Goal: Transaction & Acquisition: Purchase product/service

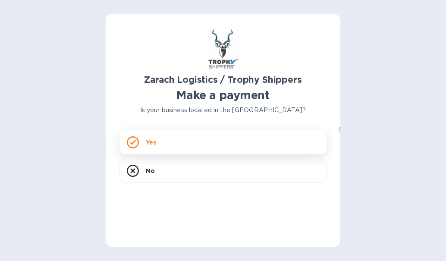
click at [133, 143] on icon at bounding box center [133, 142] width 6 height 5
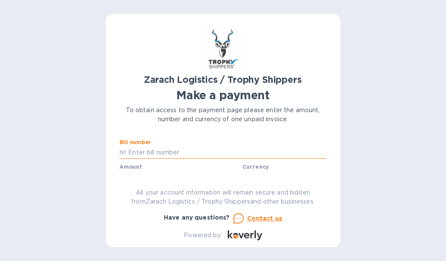
click at [128, 150] on input "text" at bounding box center [226, 152] width 200 height 13
type input "B00174459"
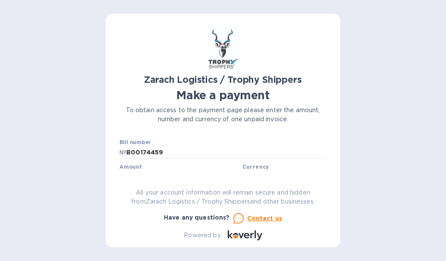
click at [129, 175] on div "Zarach Logistics / Trophy Shippers Make a payment To obtain access to the payme…" at bounding box center [223, 134] width 207 height 213
click at [137, 166] on label "Amount" at bounding box center [131, 167] width 22 height 5
click at [137, 170] on label "Amount" at bounding box center [131, 167] width 22 height 5
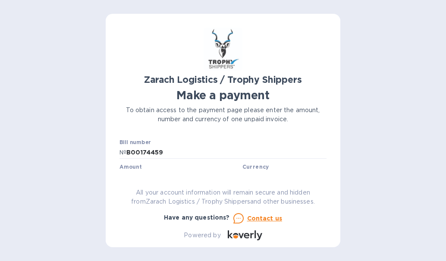
click at [136, 175] on div "Zarach Logistics / Trophy Shippers Make a payment To obtain access to the payme…" at bounding box center [223, 134] width 207 height 213
click at [138, 168] on label "Amount" at bounding box center [131, 167] width 22 height 5
click at [136, 167] on label "Amount" at bounding box center [131, 167] width 22 height 5
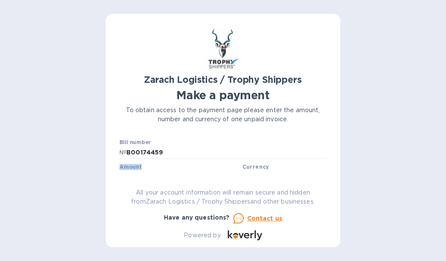
click at [136, 167] on label "Amount" at bounding box center [131, 167] width 22 height 5
click at [131, 184] on div "Zarach Logistics / Trophy Shippers Make a payment To obtain access to the payme…" at bounding box center [223, 134] width 207 height 213
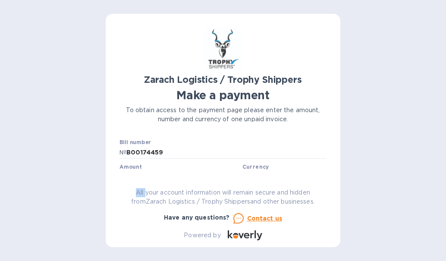
click at [131, 184] on div "Zarach Logistics / Trophy Shippers Make a payment To obtain access to the payme…" at bounding box center [223, 134] width 207 height 213
click at [154, 152] on input "B00174459" at bounding box center [226, 152] width 200 height 13
click at [208, 145] on div "Bill number № B00174459" at bounding box center [223, 149] width 207 height 20
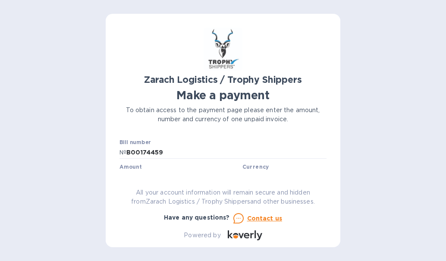
click at [208, 145] on div "Bill number № B00174459" at bounding box center [223, 149] width 207 height 20
click at [204, 160] on div at bounding box center [223, 160] width 207 height 2
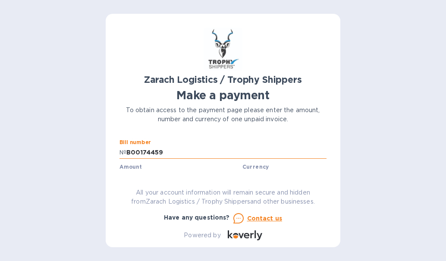
click at [206, 156] on input "B00174459" at bounding box center [226, 152] width 200 height 13
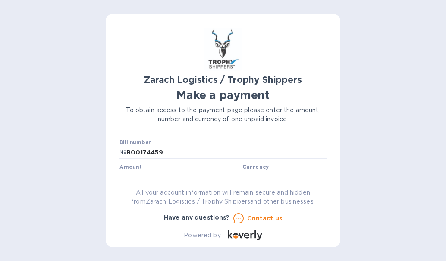
click at [128, 168] on label "Amount" at bounding box center [131, 167] width 22 height 5
click at [139, 179] on div "Zarach Logistics / Trophy Shippers Make a payment To obtain access to the payme…" at bounding box center [223, 134] width 207 height 213
click at [144, 171] on div "Amount $" at bounding box center [180, 174] width 120 height 20
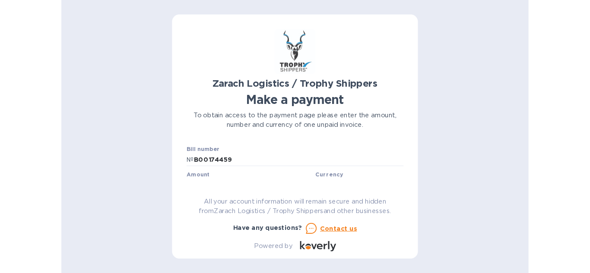
scroll to position [19, 0]
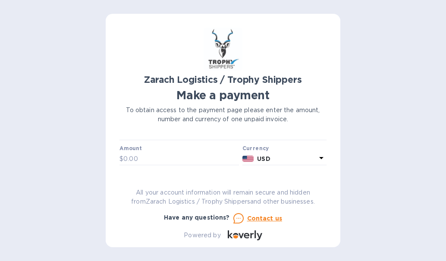
drag, startPoint x: 144, startPoint y: 171, endPoint x: 174, endPoint y: 151, distance: 36.5
click at [174, 151] on div "Amount $" at bounding box center [180, 155] width 120 height 20
click at [136, 151] on label "Amount" at bounding box center [131, 148] width 22 height 5
click at [132, 162] on input "text" at bounding box center [181, 158] width 116 height 13
type input "1,010.00"
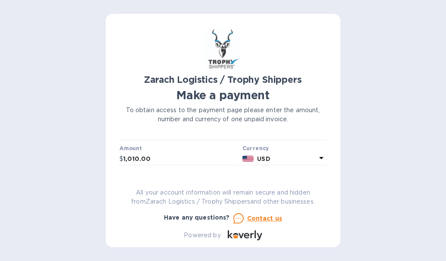
click at [317, 159] on icon at bounding box center [321, 158] width 10 height 10
click at [317, 159] on div "Currencies" at bounding box center [248, 177] width 157 height 37
click at [261, 164] on h3 "Currencies" at bounding box center [248, 163] width 38 height 8
click at [263, 149] on b "Currency" at bounding box center [256, 148] width 27 height 6
click at [327, 251] on div "Zarach Logistics / Trophy Shippers Make a payment To obtain access to the payme…" at bounding box center [223, 130] width 446 height 261
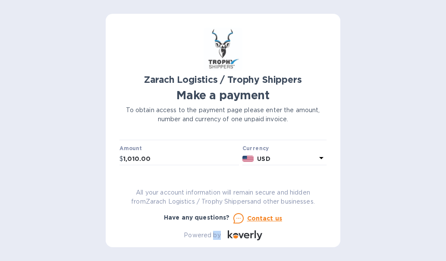
click at [327, 251] on div "Zarach Logistics / Trophy Shippers Make a payment To obtain access to the payme…" at bounding box center [223, 130] width 446 height 261
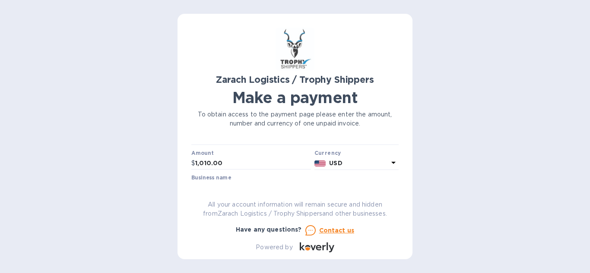
click at [363, 255] on div "Powered by" at bounding box center [295, 247] width 214 height 17
click at [394, 204] on p "All your account information will remain secure and hidden from Zarach Logistic…" at bounding box center [294, 209] width 207 height 18
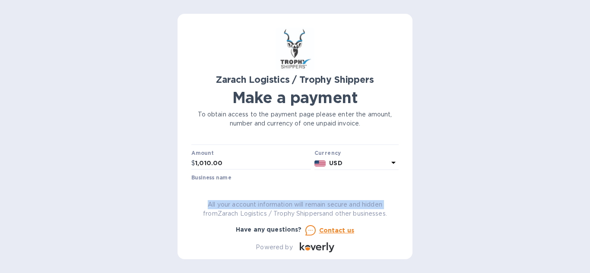
click at [394, 204] on p "All your account information will remain secure and hidden from Zarach Logistic…" at bounding box center [294, 209] width 207 height 18
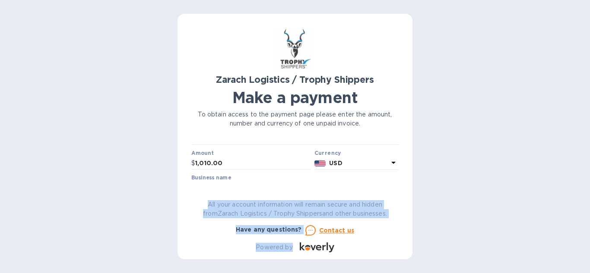
drag, startPoint x: 394, startPoint y: 204, endPoint x: 396, endPoint y: 223, distance: 19.1
click at [396, 223] on div "All your account information will remain secure and hidden from Zarach Logistic…" at bounding box center [295, 226] width 214 height 59
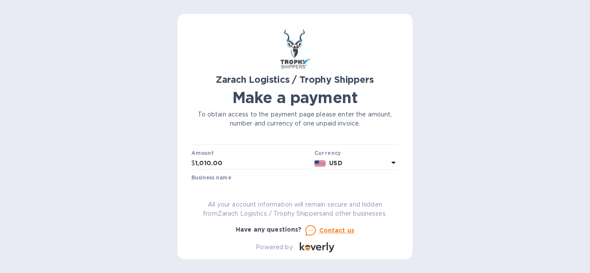
click at [397, 251] on div "Powered by" at bounding box center [295, 247] width 214 height 17
drag, startPoint x: 397, startPoint y: 251, endPoint x: 395, endPoint y: 217, distance: 33.7
click at [395, 217] on div "All your account information will remain secure and hidden from Zarach Logistic…" at bounding box center [295, 226] width 214 height 59
click at [394, 121] on p "To obtain access to the payment page please enter the amount, number and curren…" at bounding box center [294, 119] width 207 height 18
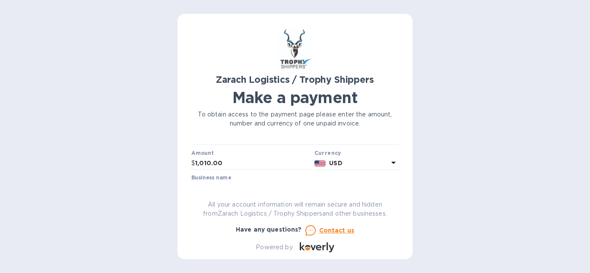
click at [394, 121] on p "To obtain access to the payment page please enter the amount, number and curren…" at bounding box center [294, 119] width 207 height 18
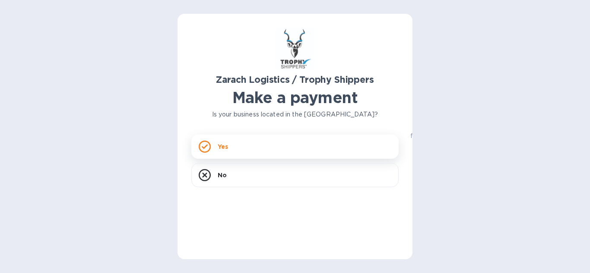
click at [209, 146] on icon at bounding box center [205, 147] width 12 height 12
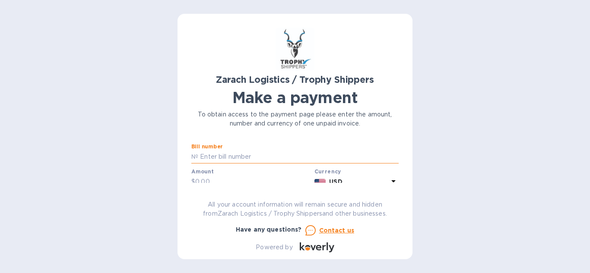
click at [204, 155] on input "text" at bounding box center [298, 157] width 200 height 13
type input "B00174459"
click at [196, 182] on input "text" at bounding box center [253, 182] width 116 height 13
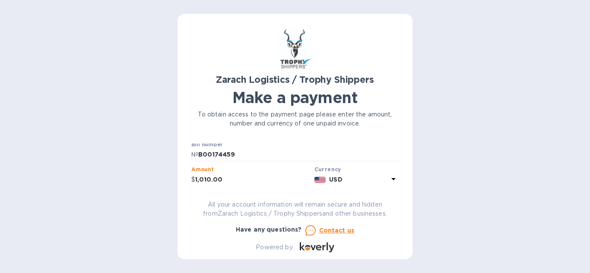
type input "1,010.00"
click at [393, 261] on div "Zarach Logistics / Trophy Shippers Make a payment To obtain access to the payme…" at bounding box center [295, 136] width 590 height 273
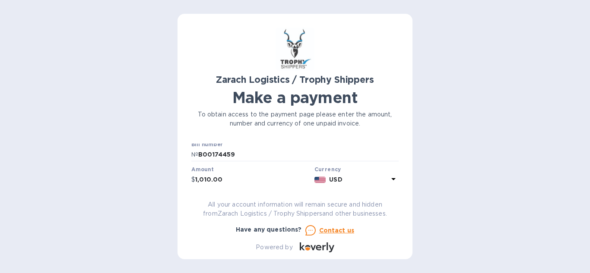
click at [397, 198] on div "All your account information will remain secure and hidden from Zarach Logistic…" at bounding box center [295, 209] width 214 height 25
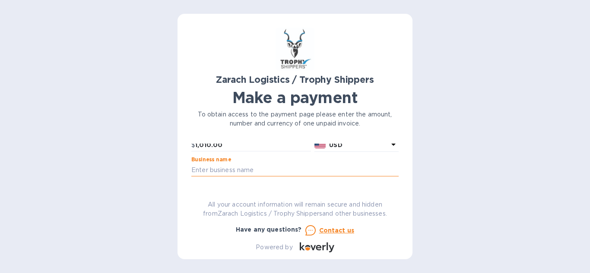
click at [197, 172] on input "text" at bounding box center [294, 170] width 207 height 13
click at [197, 172] on input "Trophies" at bounding box center [294, 170] width 207 height 13
click at [224, 165] on input "ophies" at bounding box center [294, 170] width 207 height 13
type input "o"
click at [224, 165] on input "Hunting Trophies" at bounding box center [294, 170] width 207 height 13
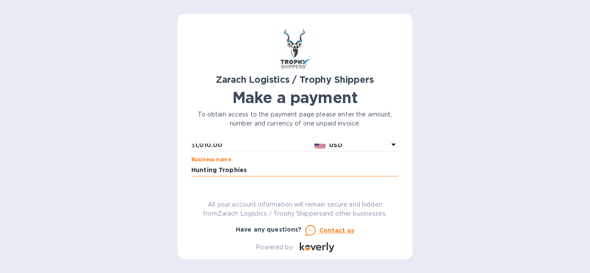
click at [260, 166] on input "Hunting Trophies" at bounding box center [294, 170] width 207 height 13
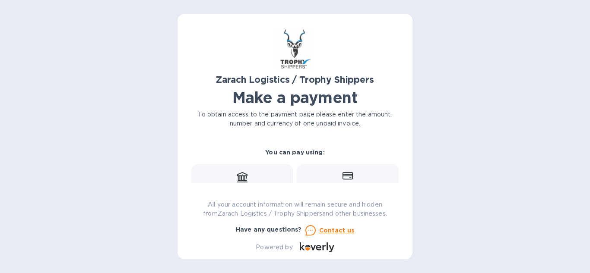
scroll to position [105, 0]
type input "Hunting Trophies Timothy Byrd"
click at [399, 153] on div "Zarach Logistics / Trophy Shippers Make a payment To obtain access to the payme…" at bounding box center [294, 137] width 235 height 246
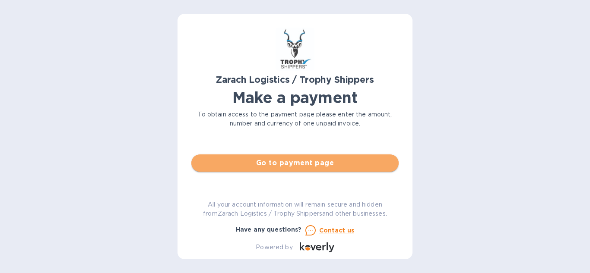
click at [307, 164] on span "Go to payment page" at bounding box center [294, 163] width 193 height 10
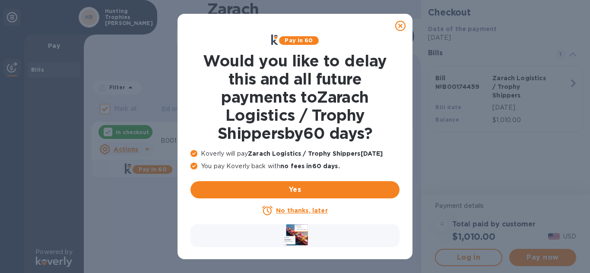
click at [304, 212] on u "No thanks, later" at bounding box center [301, 210] width 51 height 7
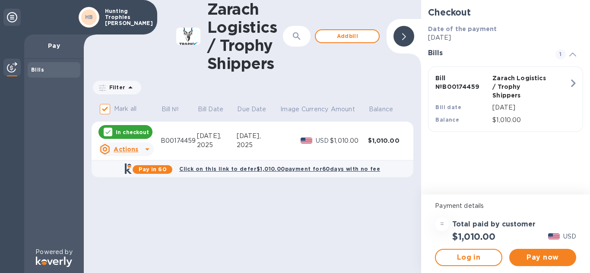
click at [148, 149] on icon at bounding box center [147, 150] width 4 height 2
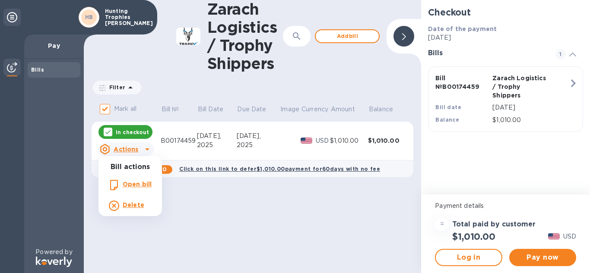
click at [232, 191] on div at bounding box center [295, 136] width 590 height 273
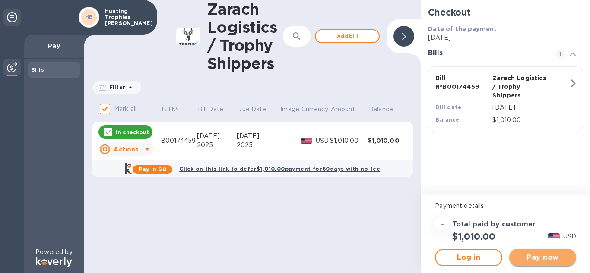
click at [539, 253] on span "Pay now" at bounding box center [542, 258] width 53 height 10
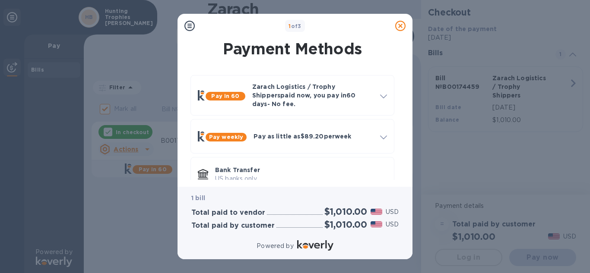
click at [403, 191] on div "1 bill Total paid to vendor $1,010.00 USD Total paid by customer $1,010.00 USD" at bounding box center [294, 212] width 221 height 50
drag, startPoint x: 403, startPoint y: 191, endPoint x: 404, endPoint y: 136, distance: 54.8
click at [404, 136] on div "1 of 3 Payment Methods Pay in 60 Zarach Logistics / Trophy Shippers paid now, y…" at bounding box center [294, 137] width 235 height 246
click at [404, 244] on div "Powered by" at bounding box center [295, 247] width 224 height 16
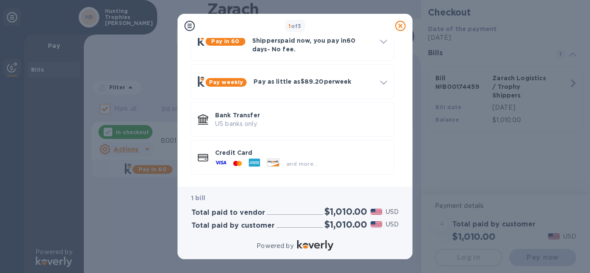
scroll to position [57, 0]
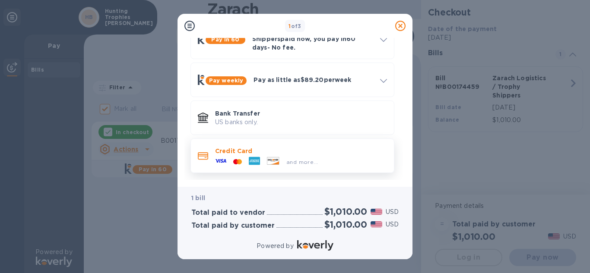
click at [201, 152] on icon at bounding box center [203, 156] width 10 height 8
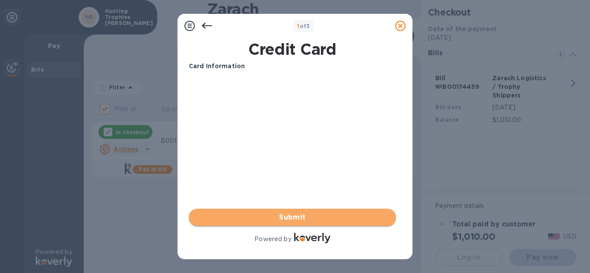
click at [299, 215] on span "Submit" at bounding box center [292, 217] width 193 height 10
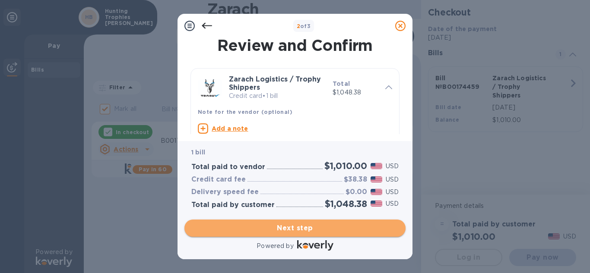
click at [303, 233] on span "Next step" at bounding box center [294, 228] width 207 height 10
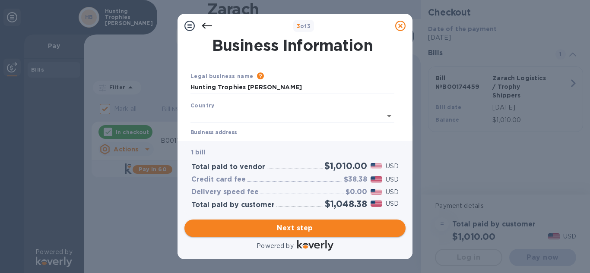
type input "United States"
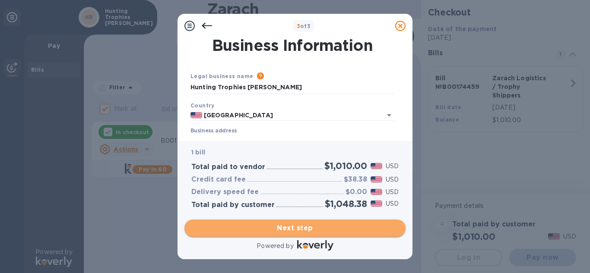
click at [303, 233] on span "Next step" at bounding box center [294, 228] width 207 height 10
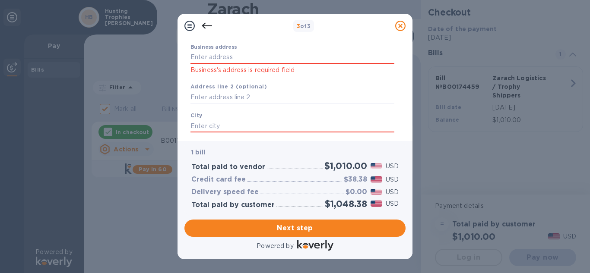
scroll to position [84, 0]
click at [405, 37] on div at bounding box center [400, 26] width 24 height 24
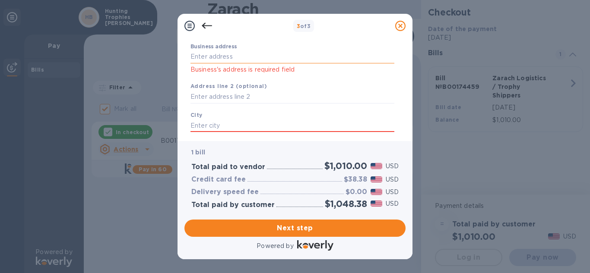
click at [192, 54] on input "Business address" at bounding box center [292, 57] width 204 height 13
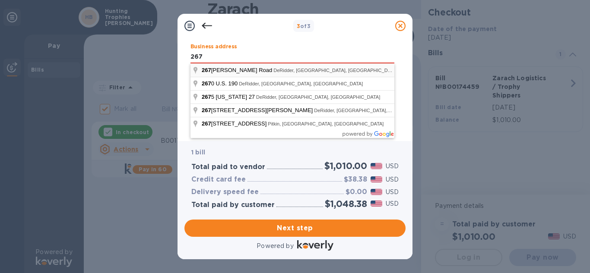
type input "267 Marvin Shirley Road"
type input "DeRidder"
type input "LA"
type input "70634"
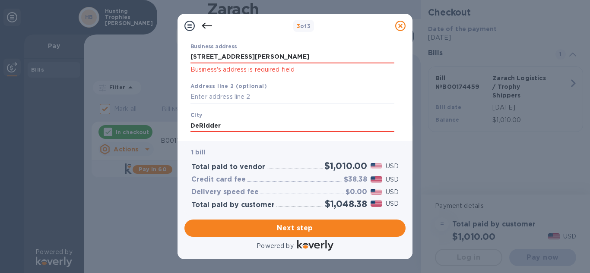
scroll to position [0, 0]
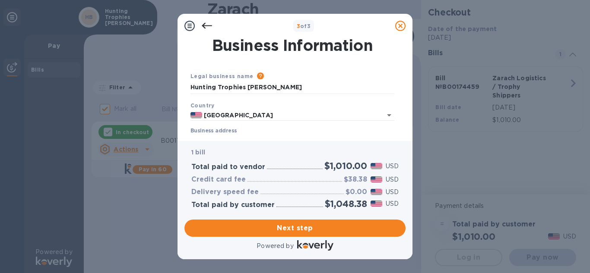
click at [407, 78] on div "Business Information Legal business name Please provide the legal name that app…" at bounding box center [294, 89] width 235 height 103
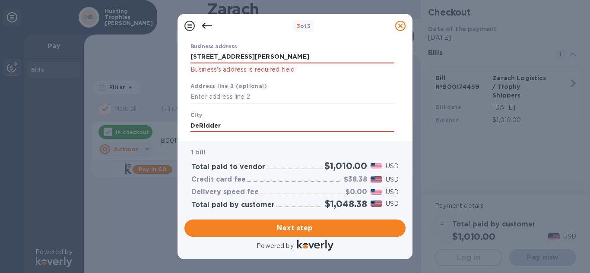
click at [403, 135] on div "Business Information Legal business name Please provide the legal name that app…" at bounding box center [294, 89] width 235 height 103
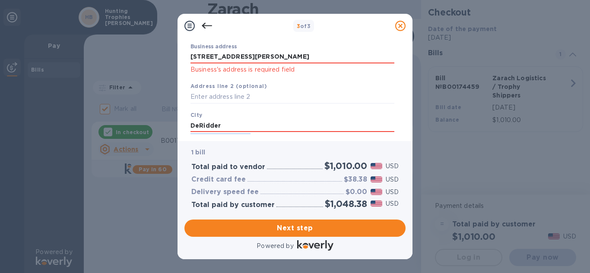
click at [403, 135] on div "Business Information Legal business name Please provide the legal name that app…" at bounding box center [294, 89] width 235 height 103
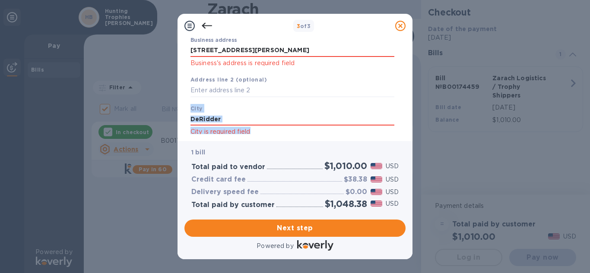
drag, startPoint x: 403, startPoint y: 135, endPoint x: 403, endPoint y: 111, distance: 24.2
click at [403, 111] on div "Business Information Legal business name Please provide the legal name that app…" at bounding box center [294, 89] width 235 height 103
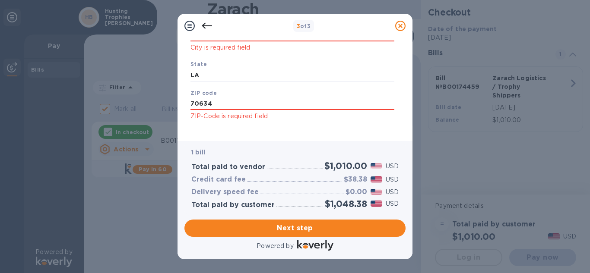
click at [402, 136] on div "Business Information Legal business name Please provide the legal name that app…" at bounding box center [294, 89] width 235 height 103
drag, startPoint x: 402, startPoint y: 136, endPoint x: 404, endPoint y: 124, distance: 12.2
click at [404, 124] on div "Business Information Legal business name Please provide the legal name that app…" at bounding box center [294, 89] width 235 height 103
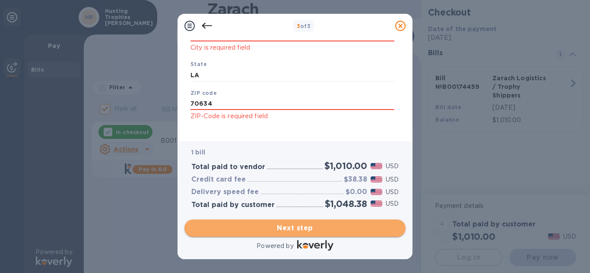
click at [304, 225] on span "Next step" at bounding box center [294, 228] width 207 height 10
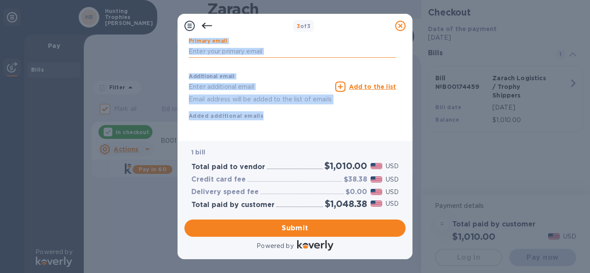
click at [192, 45] on input "text" at bounding box center [292, 51] width 207 height 13
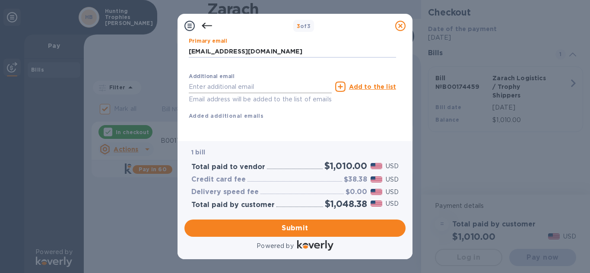
type input "Timbyrd59@icloud.com"
click at [204, 80] on input "text" at bounding box center [260, 86] width 143 height 13
type input "Timbyrd0959@gmail.com"
click at [355, 83] on u "Add to the list" at bounding box center [372, 86] width 47 height 7
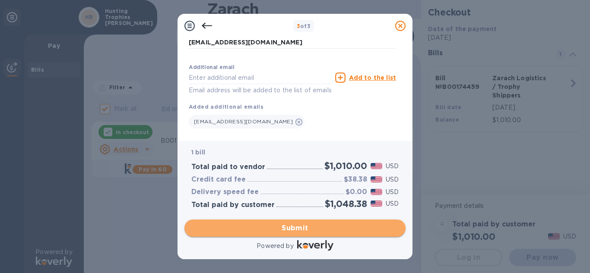
click at [297, 225] on span "Submit" at bounding box center [294, 228] width 207 height 10
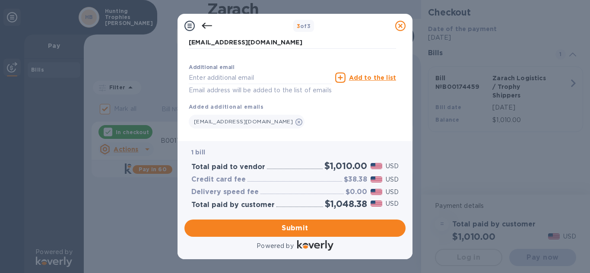
click at [403, 160] on div "1 bill Total paid to vendor $1,010.00 USD Credit card fee $38.38 USD Delivery s…" at bounding box center [294, 178] width 221 height 75
click at [404, 147] on div "1 bill Total paid to vendor $1,010.00 USD Credit card fee $38.38 USD Delivery s…" at bounding box center [294, 178] width 221 height 75
click at [405, 131] on div "Payment Contact Information First name First name is a required field Last name…" at bounding box center [294, 89] width 235 height 103
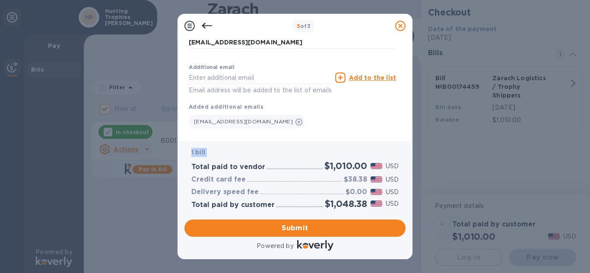
click at [405, 131] on div "Payment Contact Information First name First name is a required field Last name…" at bounding box center [294, 89] width 235 height 103
click at [403, 139] on div "Payment Contact Information First name First name is a required field Last name…" at bounding box center [294, 89] width 235 height 103
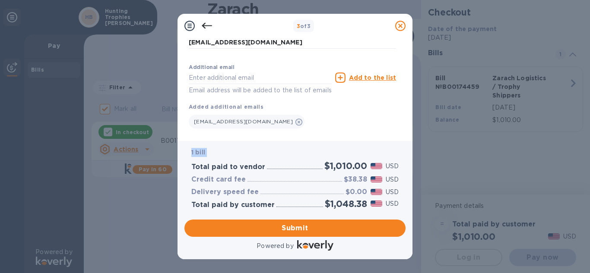
click at [403, 139] on div "Payment Contact Information First name First name is a required field Last name…" at bounding box center [294, 89] width 235 height 103
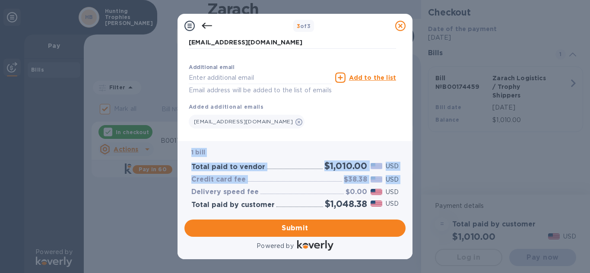
drag, startPoint x: 403, startPoint y: 139, endPoint x: 403, endPoint y: 180, distance: 41.9
click at [403, 180] on div "3 of 3 Payment Contact Information First name First name is a required field La…" at bounding box center [294, 137] width 235 height 246
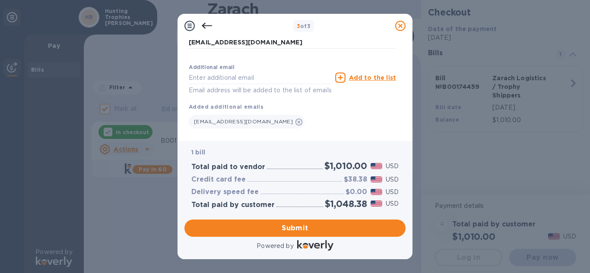
click at [401, 77] on div "Payment Contact Information First name First name is a required field Last name…" at bounding box center [294, 86] width 221 height 96
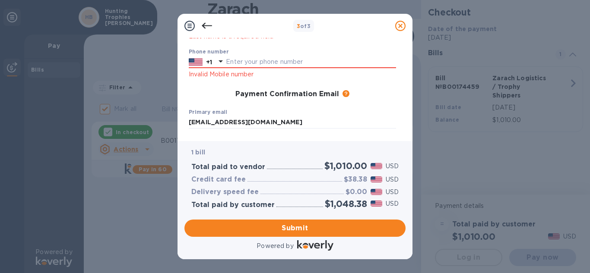
scroll to position [116, 0]
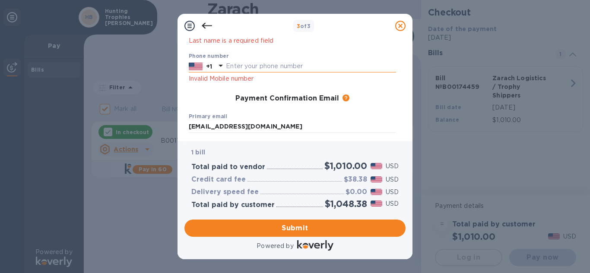
click at [225, 64] on icon at bounding box center [220, 65] width 10 height 10
click at [227, 60] on input "text" at bounding box center [311, 66] width 170 height 13
type input "3372269683"
click at [405, 37] on div at bounding box center [400, 26] width 24 height 24
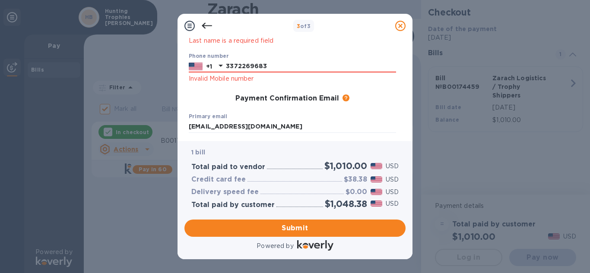
click at [405, 37] on div at bounding box center [400, 26] width 24 height 24
drag, startPoint x: 405, startPoint y: 37, endPoint x: 410, endPoint y: 31, distance: 7.6
click at [410, 31] on div at bounding box center [400, 26] width 24 height 24
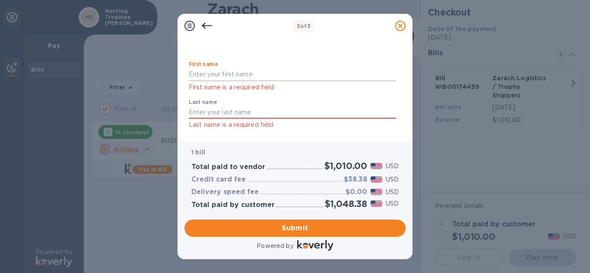
click at [196, 71] on input "text" at bounding box center [292, 74] width 207 height 13
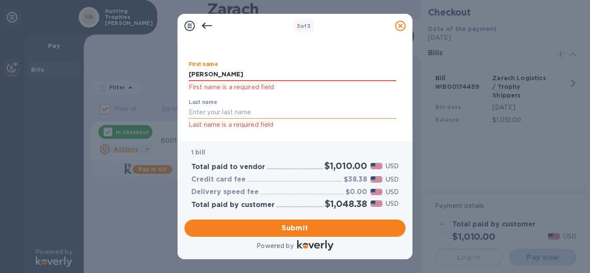
type input "Timothy"
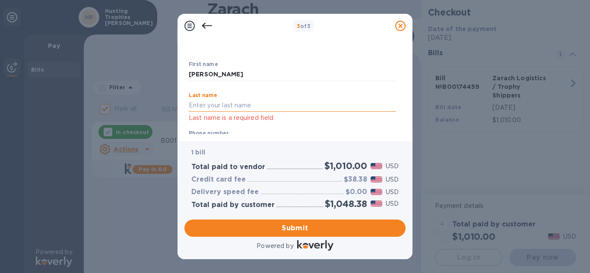
click at [192, 109] on input "text" at bounding box center [292, 105] width 207 height 13
type input "Byrd"
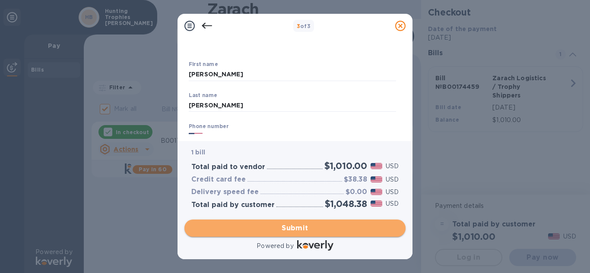
click at [293, 224] on span "Submit" at bounding box center [294, 228] width 207 height 10
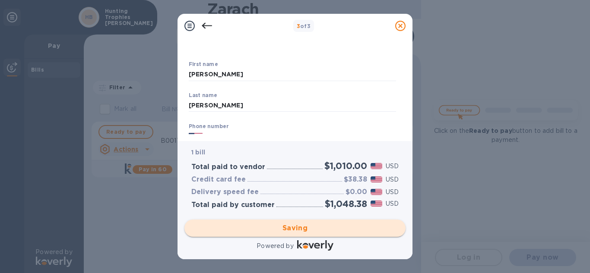
checkbox input "false"
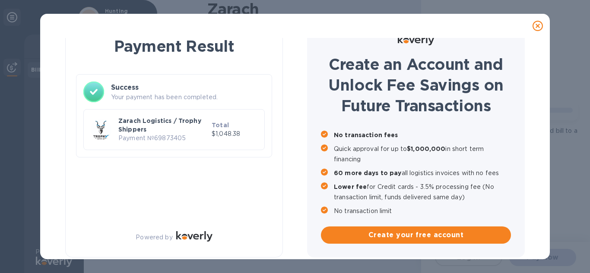
scroll to position [19, 0]
